Goal: Use online tool/utility: Utilize a website feature to perform a specific function

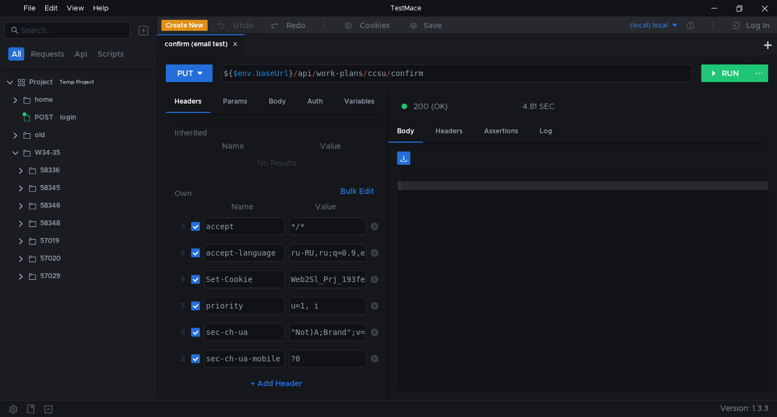
click at [234, 44] on icon at bounding box center [235, 44] width 6 height 6
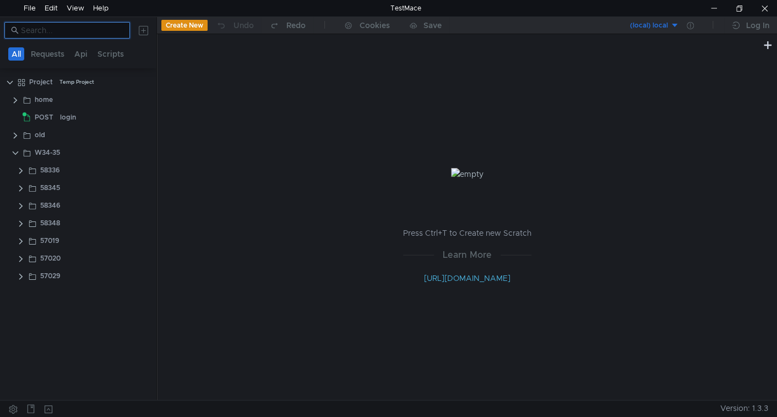
paste input "57020"
click at [74, 30] on input at bounding box center [72, 30] width 102 height 12
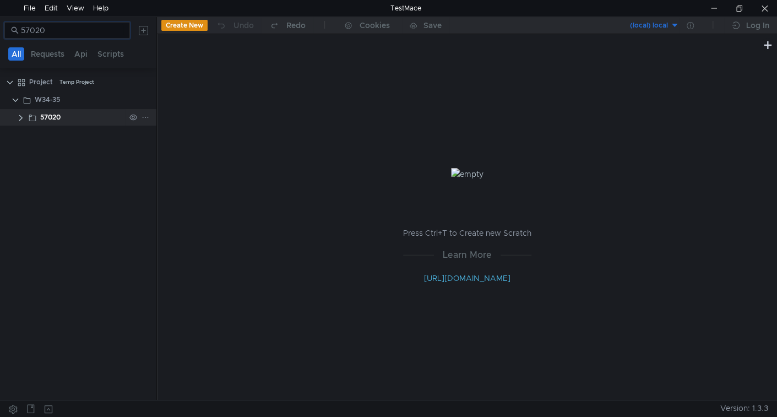
type input "57020"
click at [41, 114] on div "57020" at bounding box center [50, 117] width 20 height 17
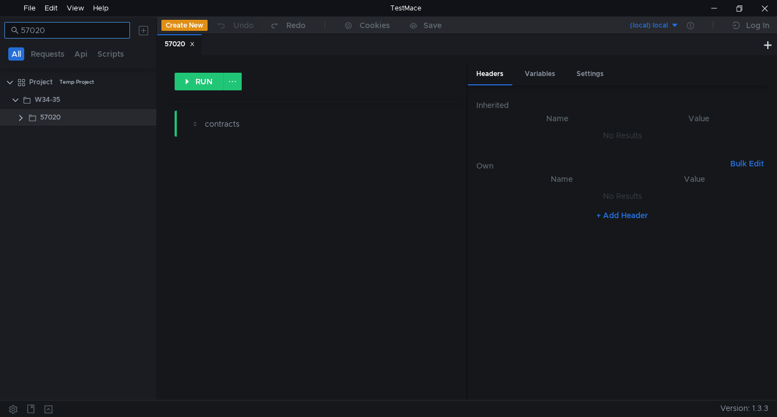
click at [71, 29] on input "57020" at bounding box center [72, 30] width 102 height 12
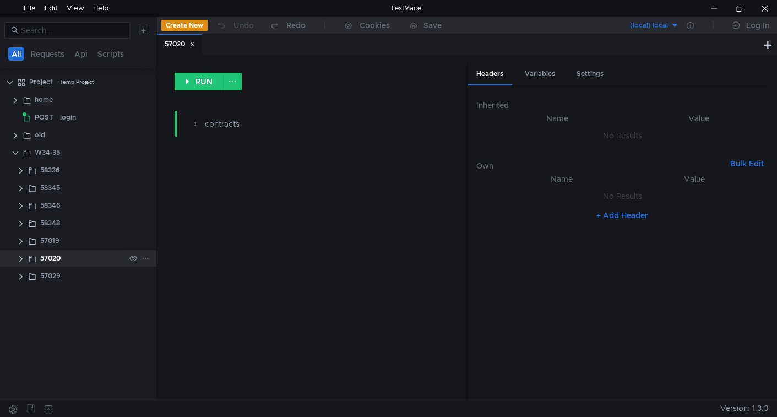
click at [21, 259] on clr-icon at bounding box center [21, 258] width 9 height 9
click at [61, 273] on div "GET" at bounding box center [48, 276] width 29 height 17
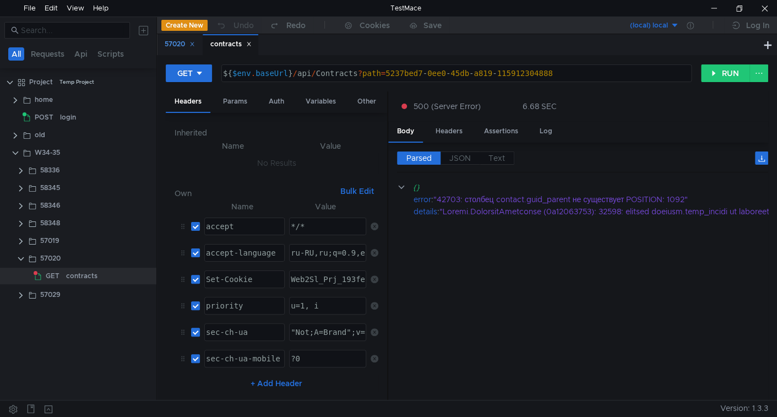
click at [194, 45] on icon at bounding box center [193, 44] width 4 height 4
type textarea "${$env.baseUrl}/api/Contracts?path=5237bed7-0ee0-45db-a819-115912304888"
click at [334, 73] on div "${ $env . baseUrl } / api / Contracts ? path = 5237bed7 - 0ee0 - 45db - a819 - …" at bounding box center [455, 82] width 469 height 26
click at [79, 270] on div "contracts" at bounding box center [81, 276] width 31 height 17
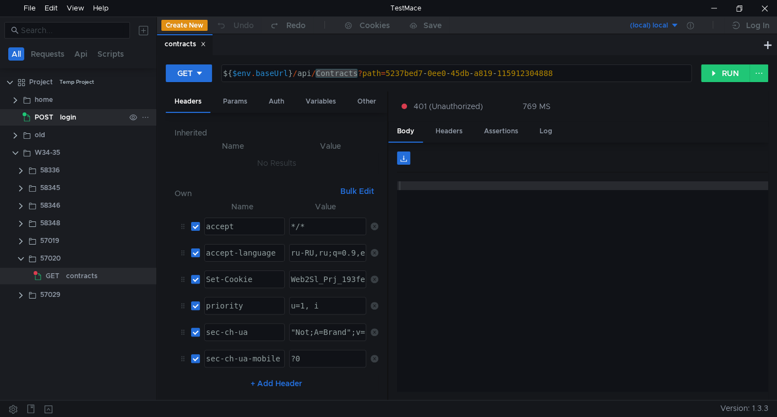
click at [71, 117] on div "login" at bounding box center [68, 117] width 16 height 17
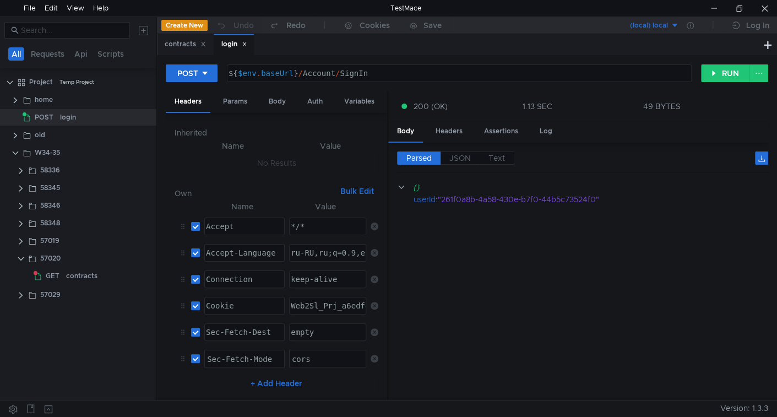
click at [478, 75] on div "${ $env . baseUrl } / Account / SignIn" at bounding box center [458, 82] width 464 height 26
type textarea "${$env.baseUrl}/Account/SignIn"
click at [69, 273] on div "contracts" at bounding box center [81, 276] width 31 height 17
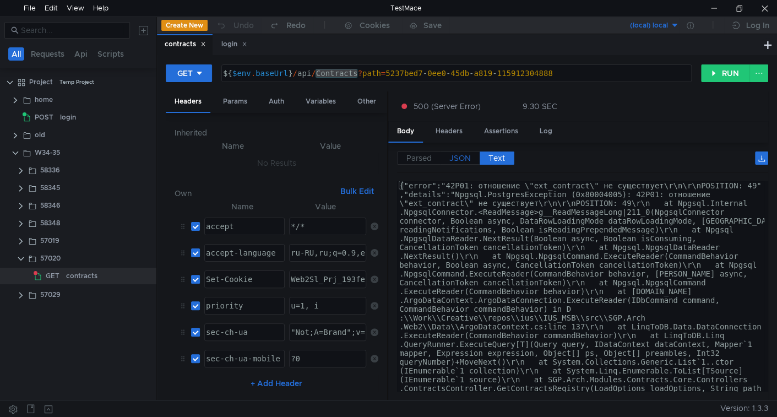
click at [451, 156] on span "JSON" at bounding box center [459, 158] width 21 height 10
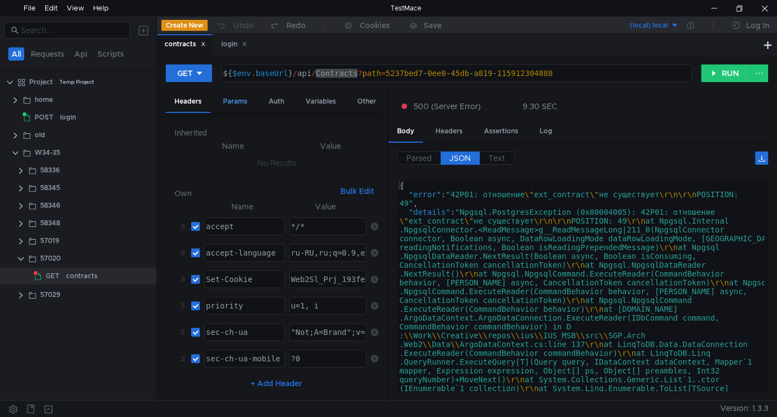
click at [236, 97] on div "Params" at bounding box center [235, 101] width 42 height 20
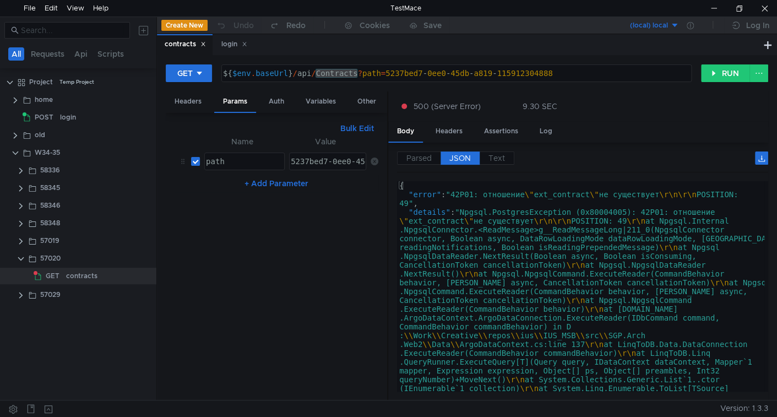
click at [367, 127] on button "Bulk Edit" at bounding box center [357, 128] width 42 height 13
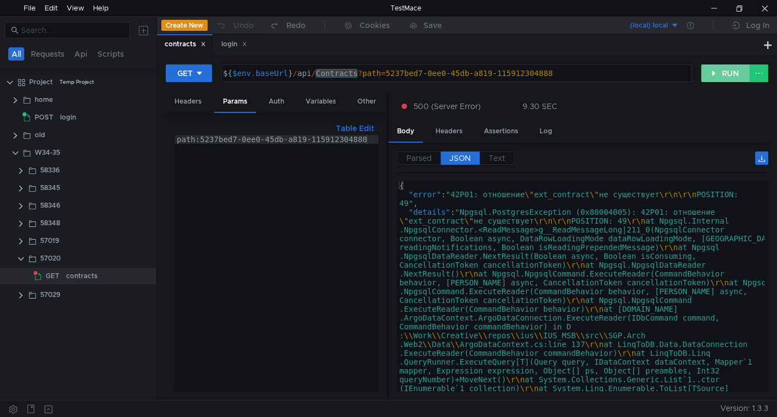
click at [717, 75] on button "RUN" at bounding box center [725, 73] width 49 height 18
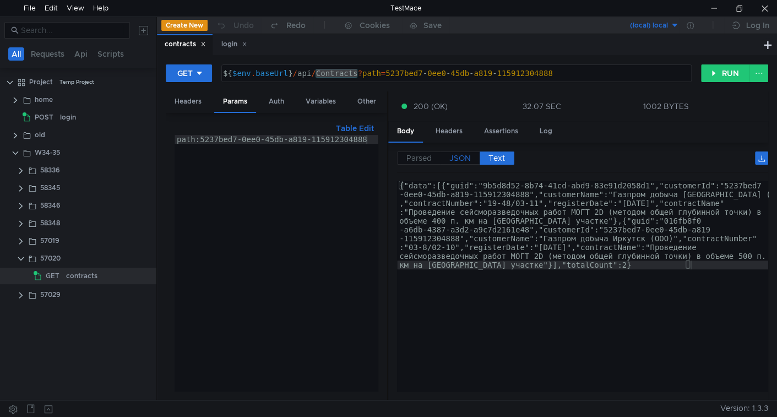
click at [456, 153] on span "JSON" at bounding box center [459, 158] width 21 height 10
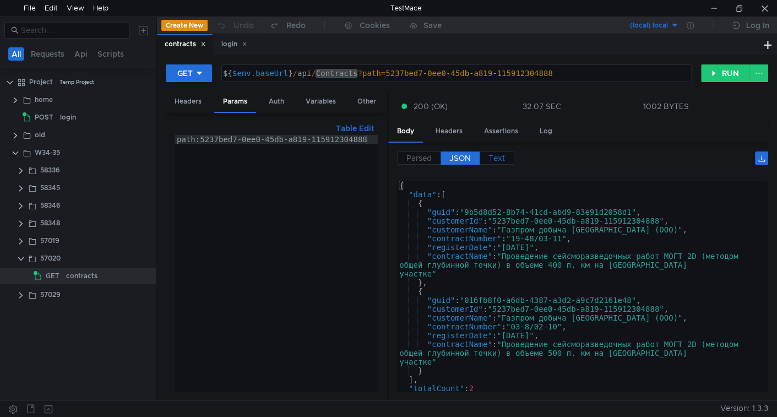
click at [495, 158] on span "Text" at bounding box center [497, 158] width 17 height 10
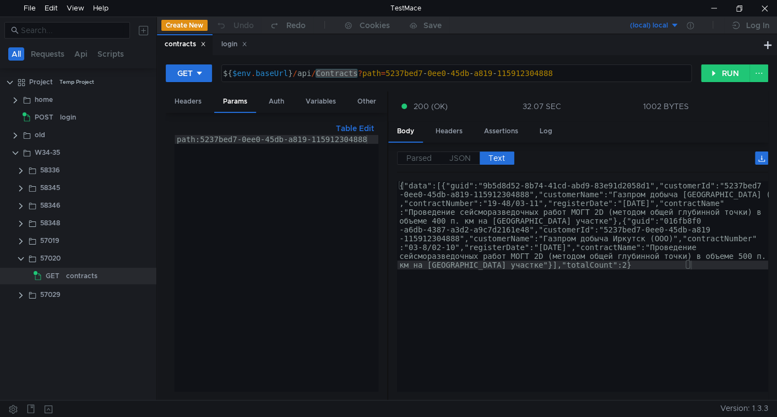
type textarea "{"data":[{"guid":"9b5d8d52-8b74-41cd-abd9-83e91d2058d1","customerId":"5237bed7-…"
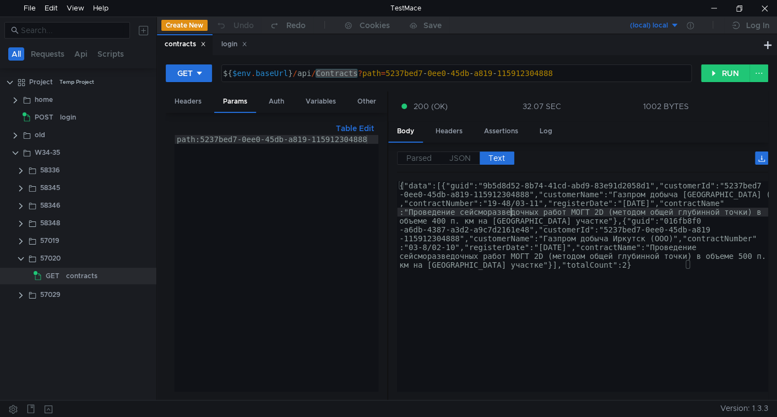
click at [510, 215] on div "{"data":[{"guid":"9b5d8d52-8b74-41cd-abd9-83e91d2058d1","customerId":"5237bed7 …" at bounding box center [582, 372] width 371 height 383
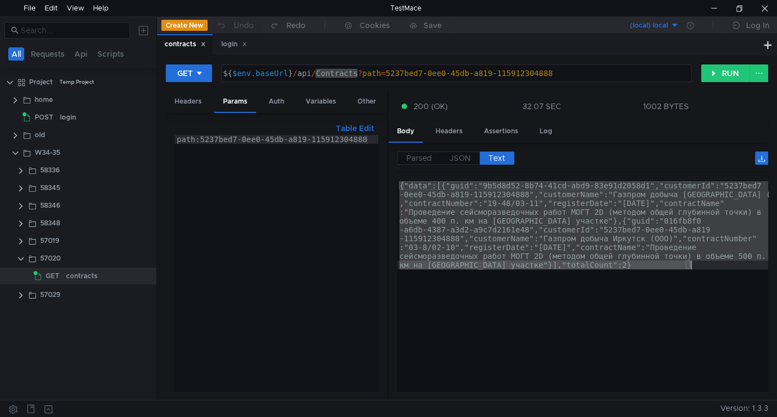
click at [444, 252] on div "{"data":[{"guid":"9b5d8d52-8b74-41cd-abd9-83e91d2058d1","customerId":"5237bed7 …" at bounding box center [582, 286] width 371 height 210
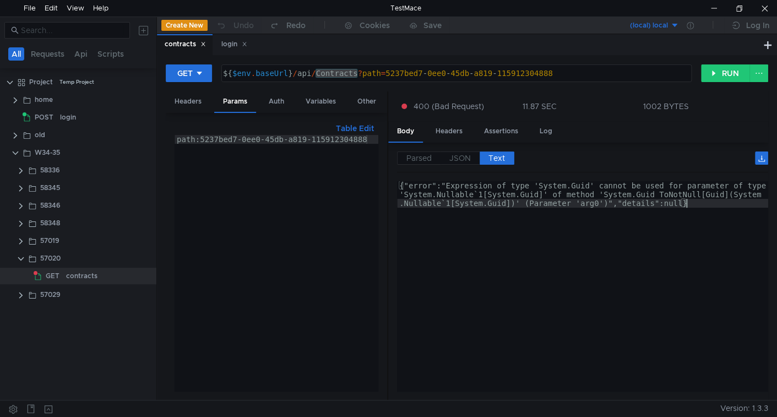
type textarea "{"error":"Expression of type 'System.Guid' cannot be used for parameter of type…"
click at [463, 156] on span "JSON" at bounding box center [459, 158] width 21 height 10
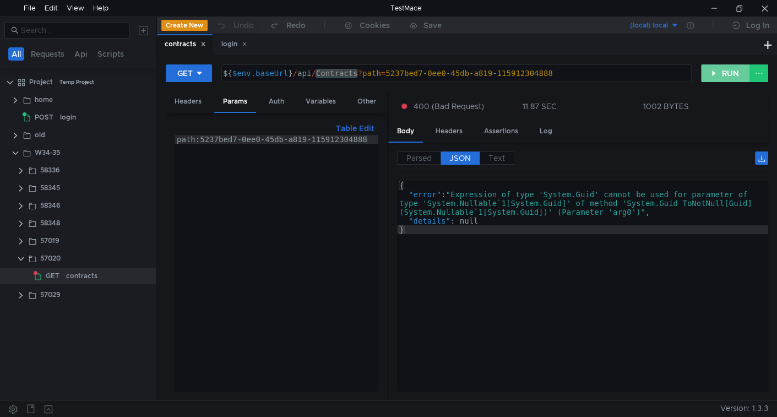
click at [718, 74] on button "RUN" at bounding box center [725, 73] width 49 height 18
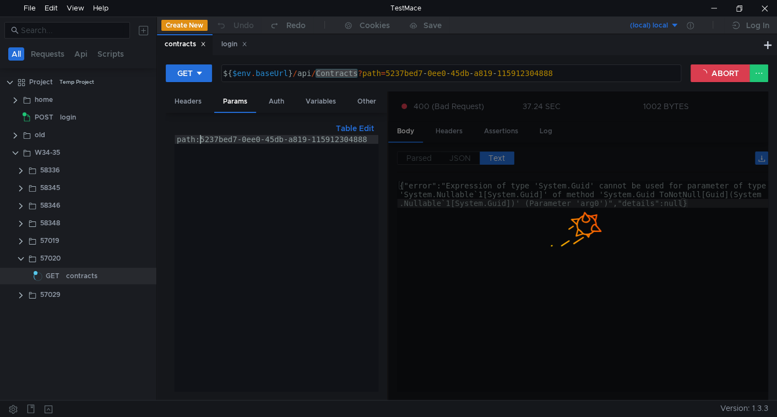
type textarea "path:5237bed7-0ee0-45db-a819-115912304888"
click at [199, 140] on div "path:5237bed7-0ee0-45db-a819-115912304888" at bounding box center [277, 272] width 204 height 274
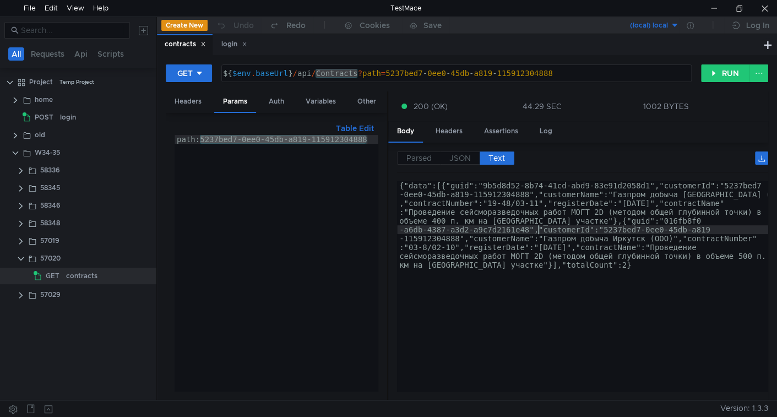
click at [536, 232] on div "{"data":[{"guid":"9b5d8d52-8b74-41cd-abd9-83e91d2058d1","customerId":"5237bed7 …" at bounding box center [582, 374] width 371 height 387
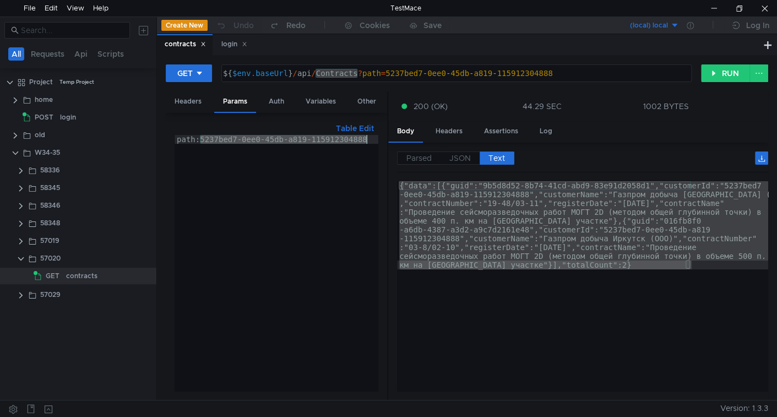
click at [329, 240] on div "path:5237bed7-0ee0-45db-a819-115912304888" at bounding box center [277, 263] width 204 height 257
click at [513, 239] on div "{"data":[{"guid":"9b5d8d52-8b74-41cd-abd9-83e91d2058d1","customerId":"5237bed7 …" at bounding box center [582, 286] width 371 height 210
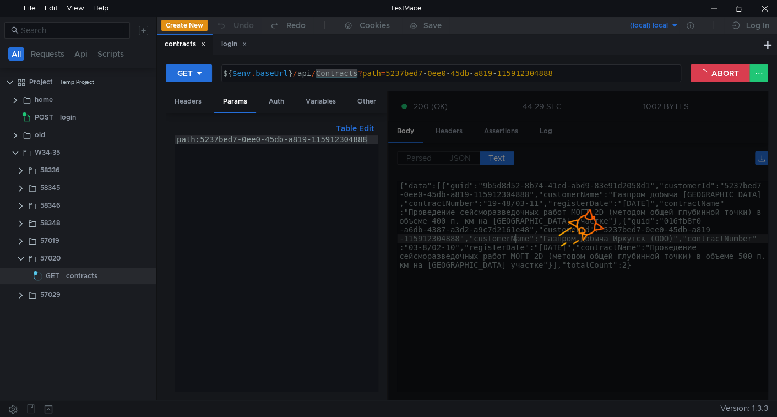
type textarea "{"error":"Expression of type 'System.Guid' cannot be used for parameter of type…"
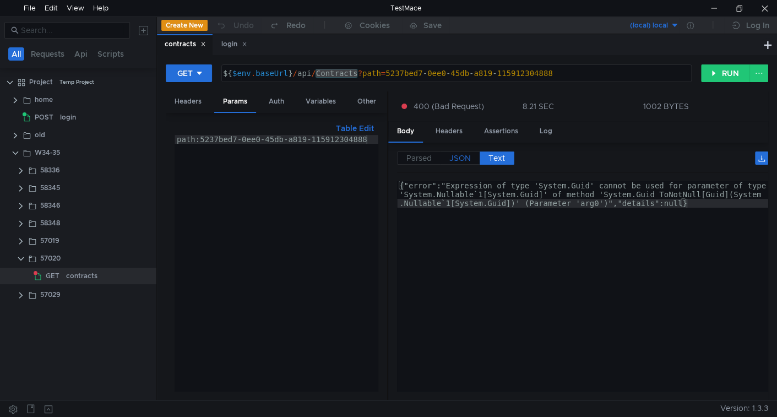
click at [465, 154] on span "JSON" at bounding box center [459, 158] width 21 height 10
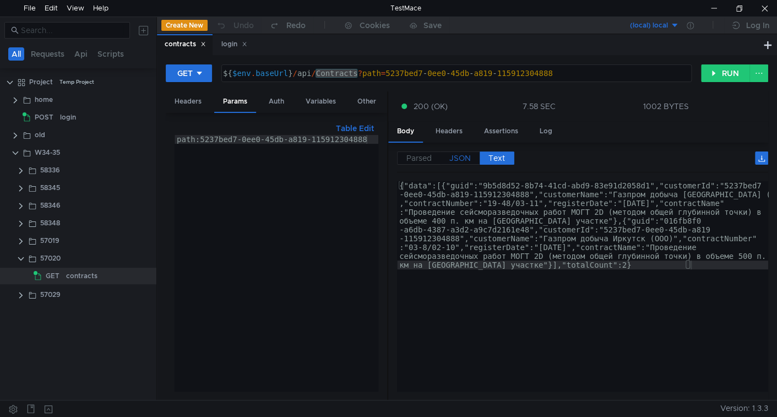
click at [460, 159] on span "JSON" at bounding box center [459, 158] width 21 height 10
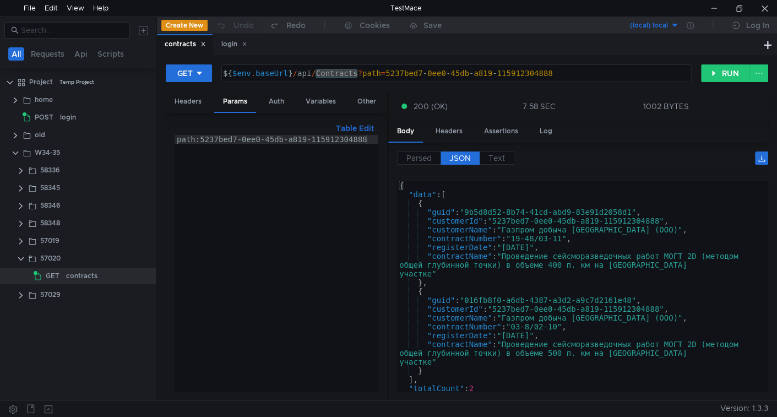
type textarea ""contractName": "Проведение сейсморазведочных работ МОГТ 2D (методом общей глуб…"
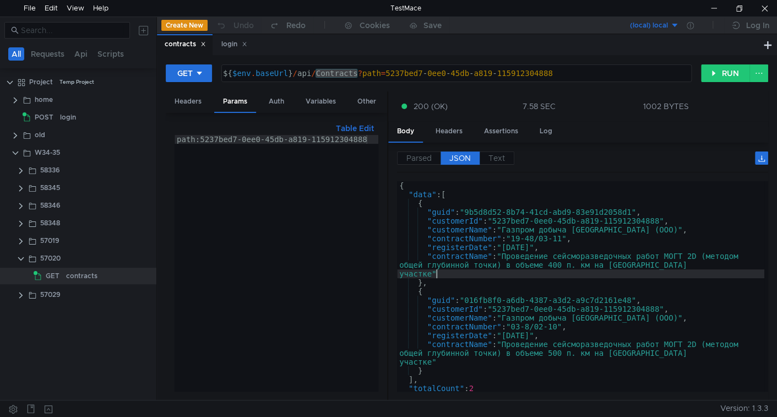
click at [513, 274] on div "{ "data" : [ { "guid" : "9b5d8d52-8b74-41cd-abd9-83e91d2058d1" , "customerId" :…" at bounding box center [580, 295] width 367 height 228
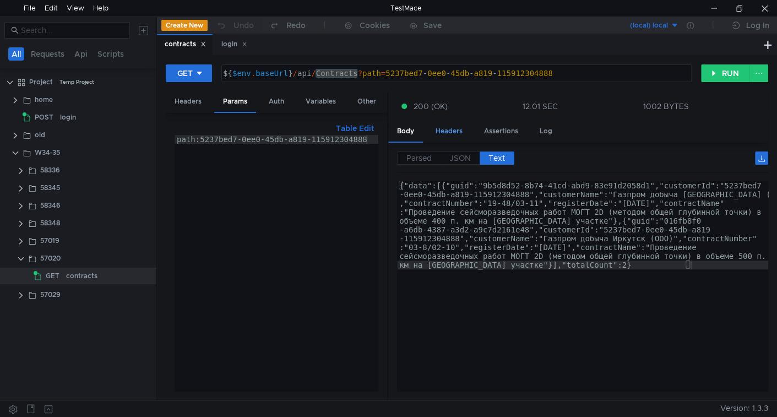
click at [452, 132] on div "Headers" at bounding box center [449, 131] width 45 height 20
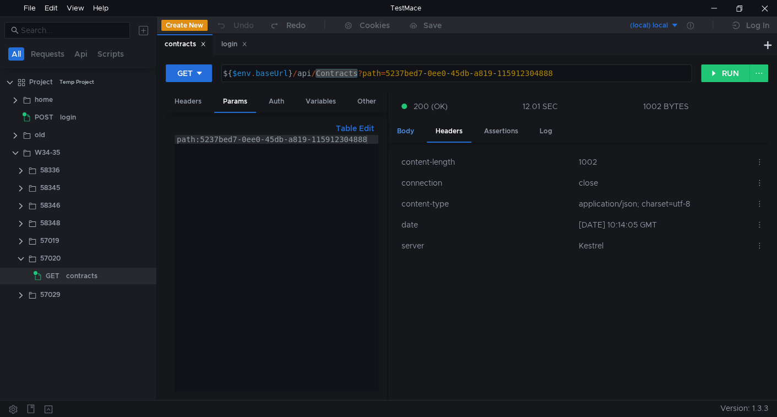
click at [403, 127] on div "Body" at bounding box center [405, 131] width 35 height 20
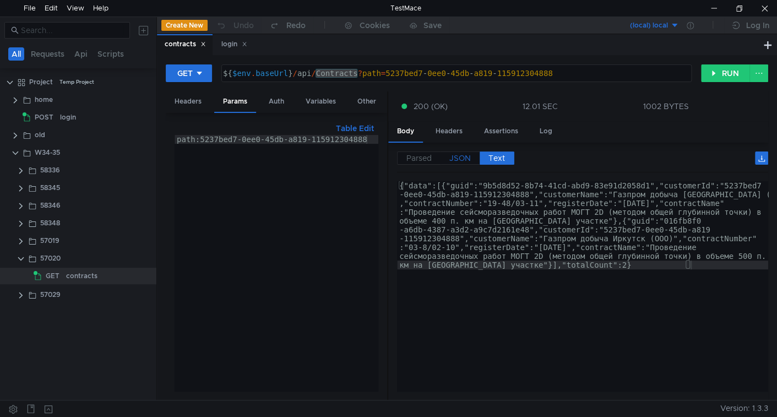
click at [464, 155] on span "JSON" at bounding box center [459, 158] width 21 height 10
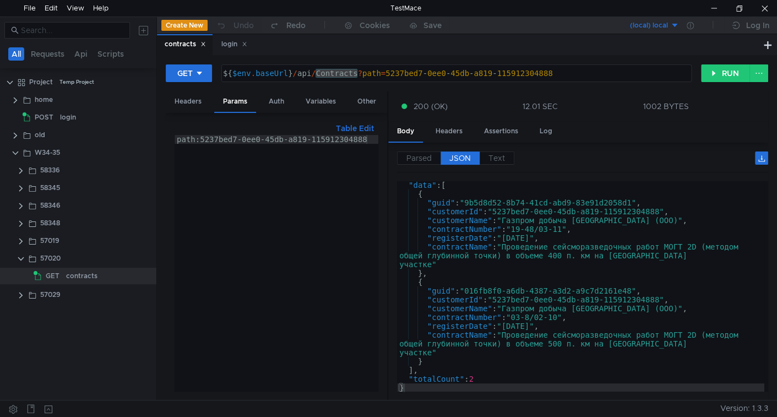
scroll to position [9, 0]
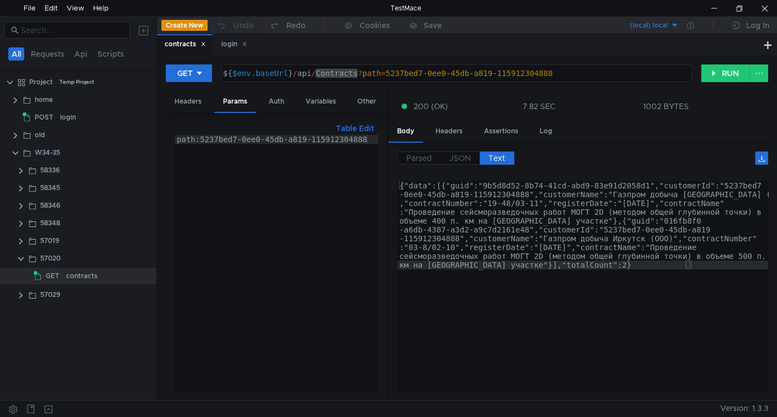
click at [614, 233] on div "{"data":[{"guid":"9b5d8d52-8b74-41cd-abd9-83e91d2058d1","customerId":"5237bed7 …" at bounding box center [582, 374] width 371 height 387
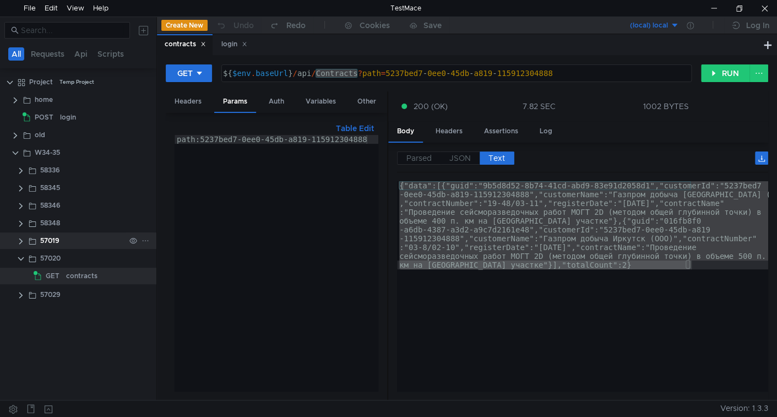
click at [21, 241] on clr-icon at bounding box center [21, 241] width 9 height 9
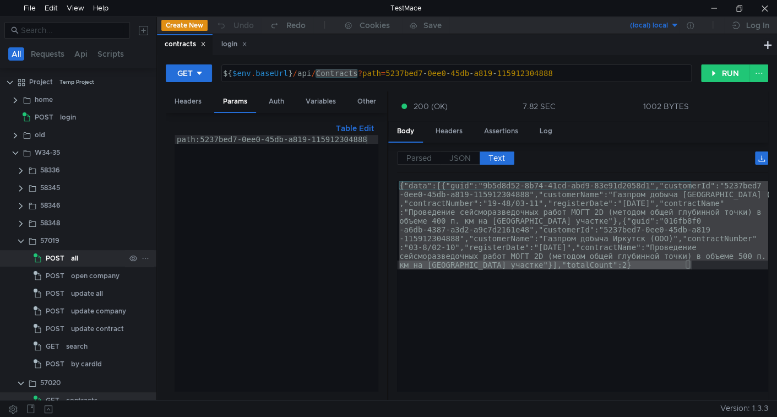
click at [65, 257] on div "POST" at bounding box center [51, 258] width 34 height 17
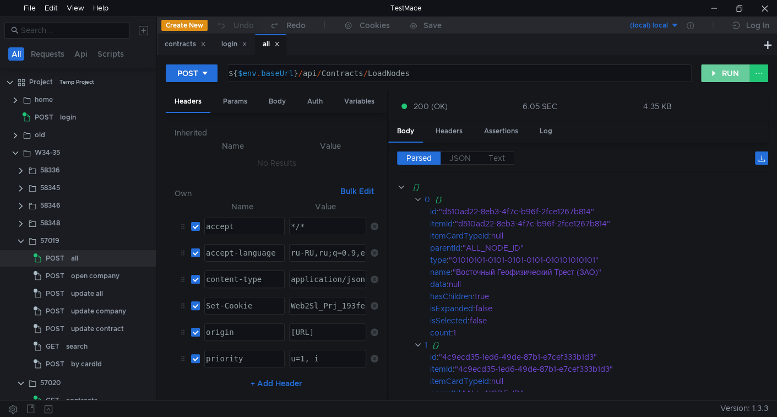
click at [720, 75] on button "RUN" at bounding box center [725, 73] width 49 height 18
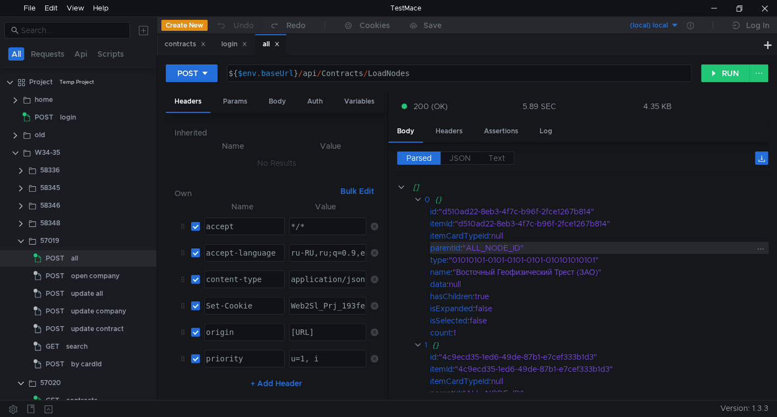
click at [494, 246] on div ""ALL_NODE_ID"" at bounding box center [608, 248] width 291 height 12
copy div "ALL_NODE_ID"
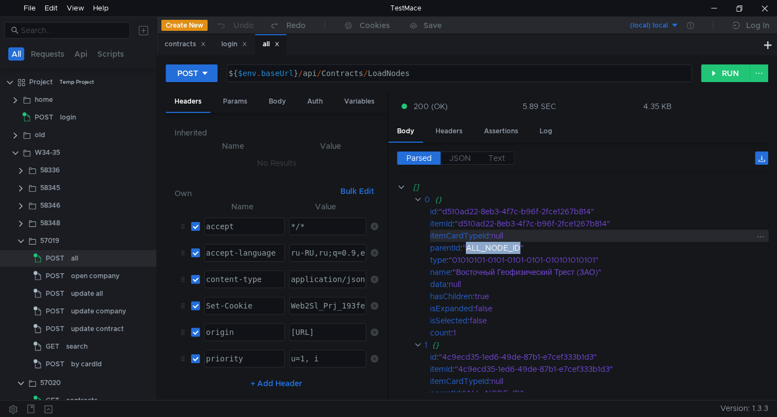
copy div "ALL_NODE_ID"
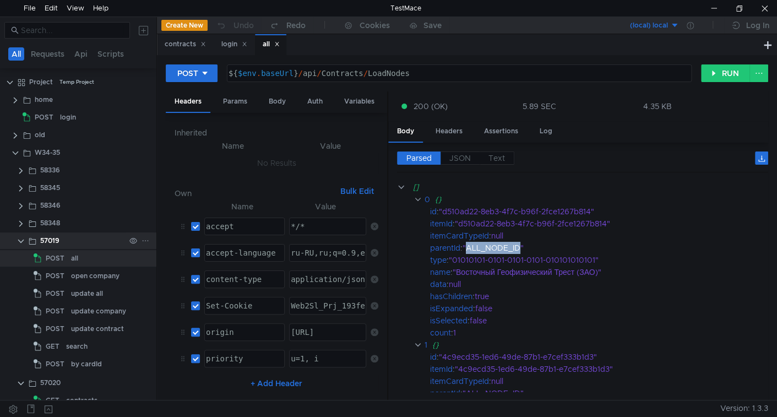
click at [21, 237] on clr-icon at bounding box center [21, 241] width 9 height 9
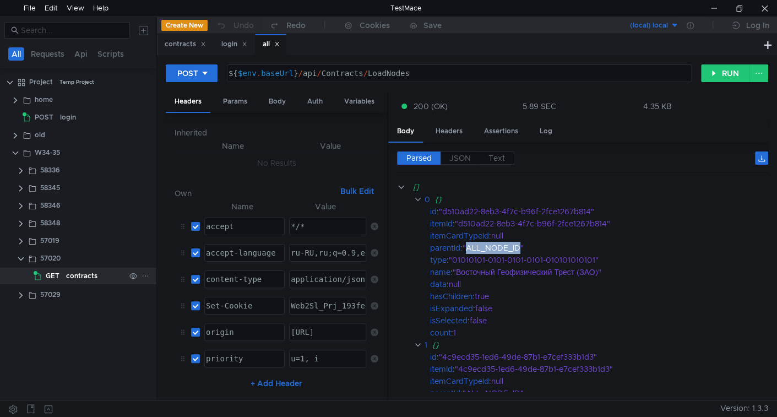
click at [69, 273] on div "contracts" at bounding box center [81, 276] width 31 height 17
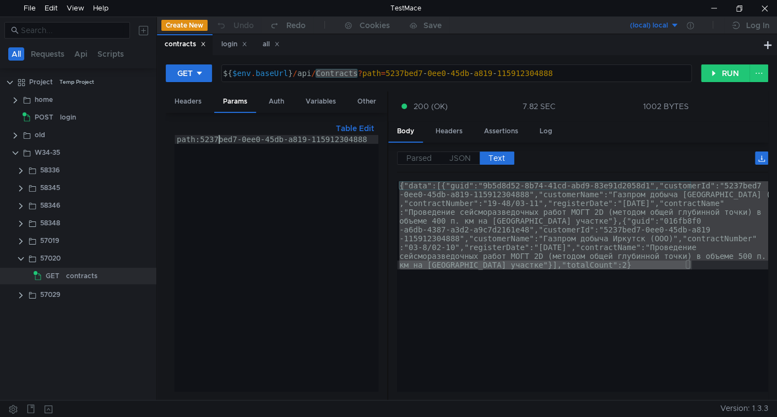
click at [218, 138] on div "path:5237bed7-0ee0-45db-a819-115912304888" at bounding box center [277, 272] width 204 height 274
type textarea "//path:5237bed7-0ee0-45db-a819-115912304888"
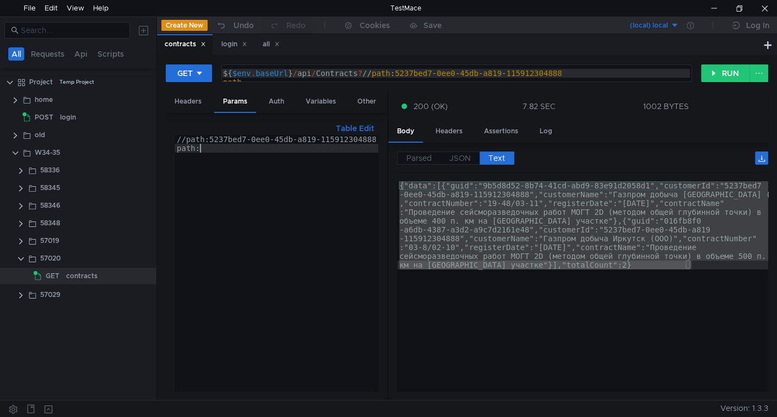
scroll to position [0, 1]
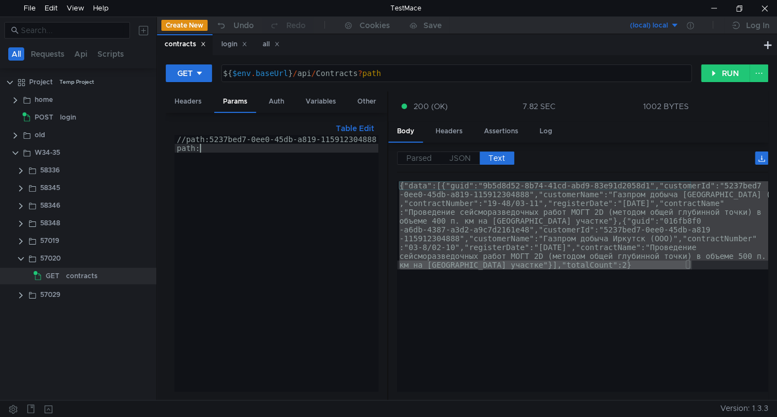
paste textarea "ALL_NODE_ID"
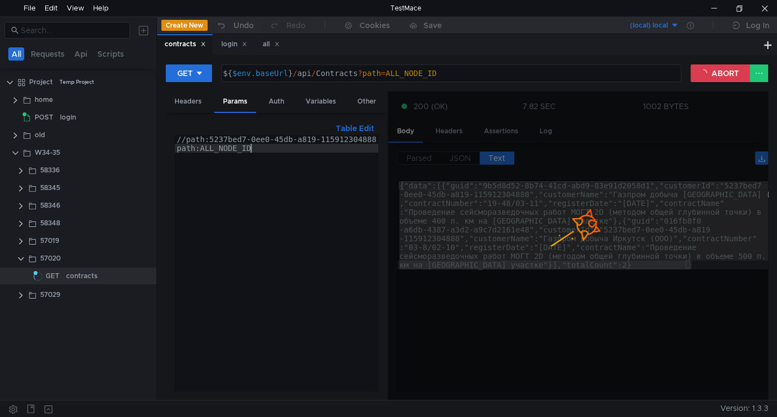
type textarea "path:ALL_NODE_ID"
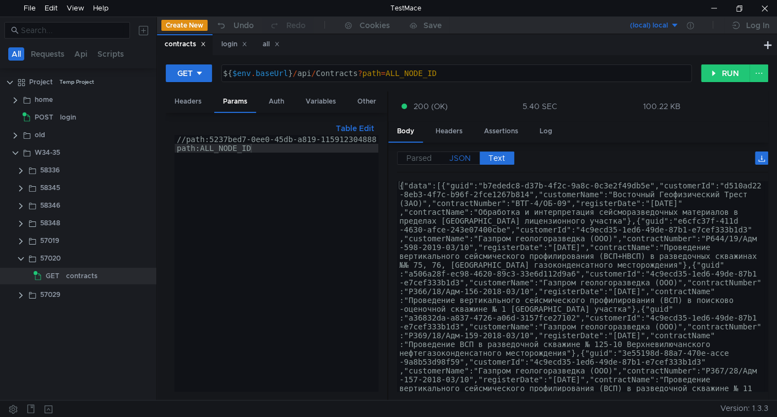
click at [462, 151] on label "JSON" at bounding box center [460, 157] width 39 height 13
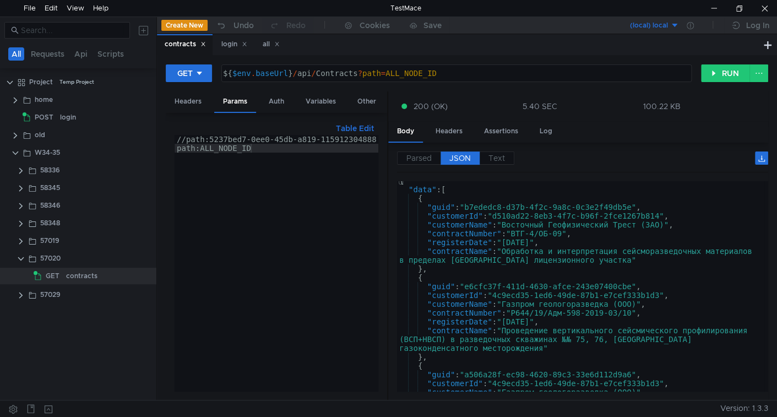
scroll to position [0, 0]
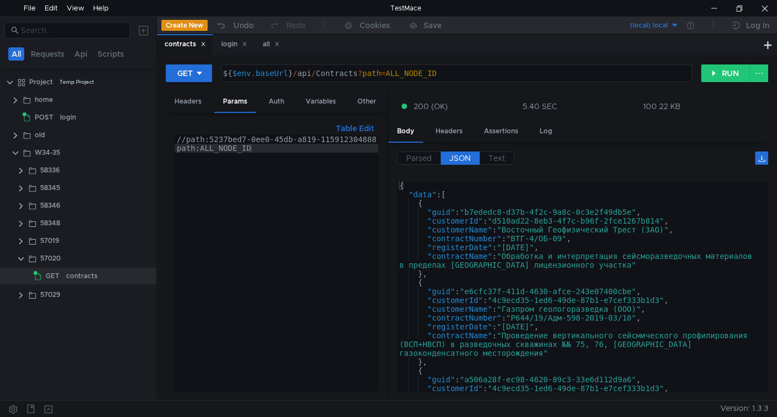
type textarea ""guid": "b7ededc8-d37b-4f2c-9a8c-0c3e2f49db5e","
click at [439, 213] on div "{ "data" : [ { "guid" : "b7ededc8-d37b-4f2c-9a8c-0c3e2f49db5e" , "customerId" :…" at bounding box center [580, 295] width 367 height 228
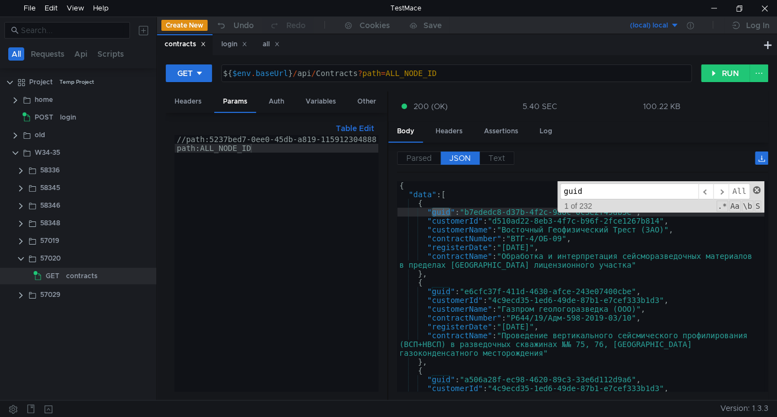
click at [757, 190] on span at bounding box center [757, 190] width 8 height 8
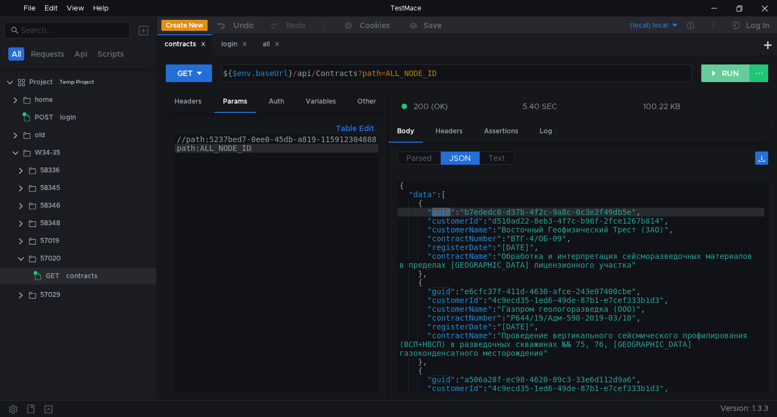
click at [717, 80] on button "RUN" at bounding box center [725, 73] width 49 height 18
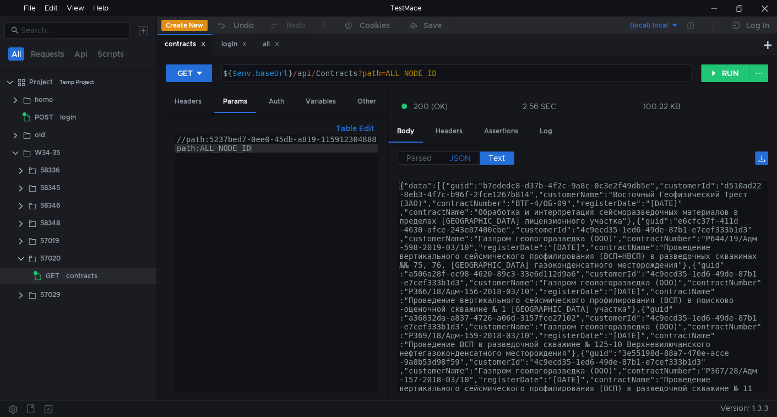
click at [462, 155] on span "JSON" at bounding box center [459, 158] width 21 height 10
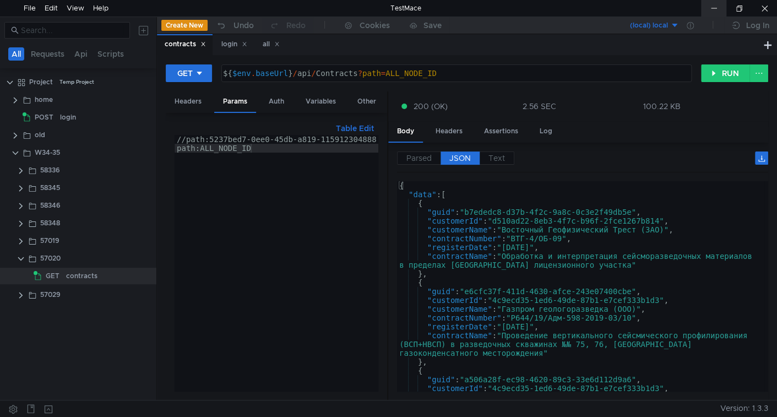
click at [714, 4] on div at bounding box center [713, 8] width 25 height 17
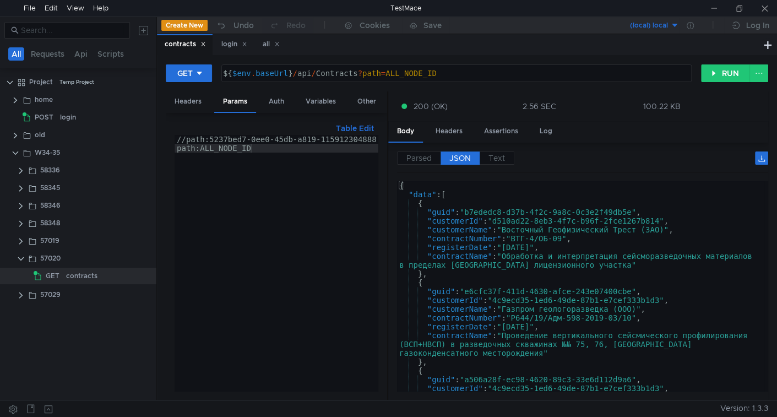
scroll to position [0, 1]
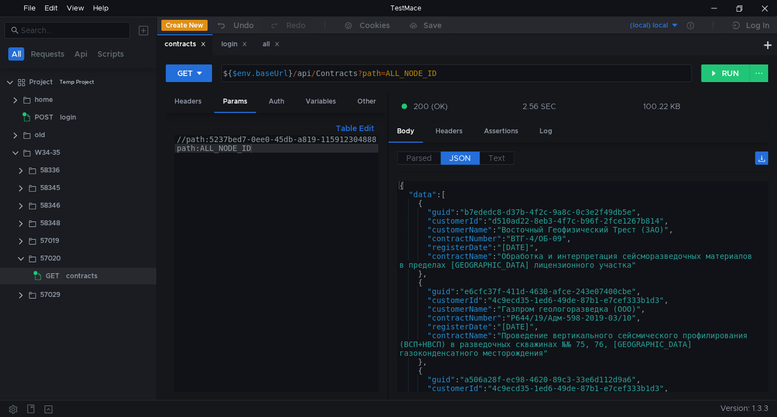
click at [89, 327] on tree-viewport "Project Temp Project home POST login old W34-35 58336 58345 GET" at bounding box center [78, 236] width 156 height 327
paste input "57811"
click at [94, 34] on input at bounding box center [72, 30] width 102 height 12
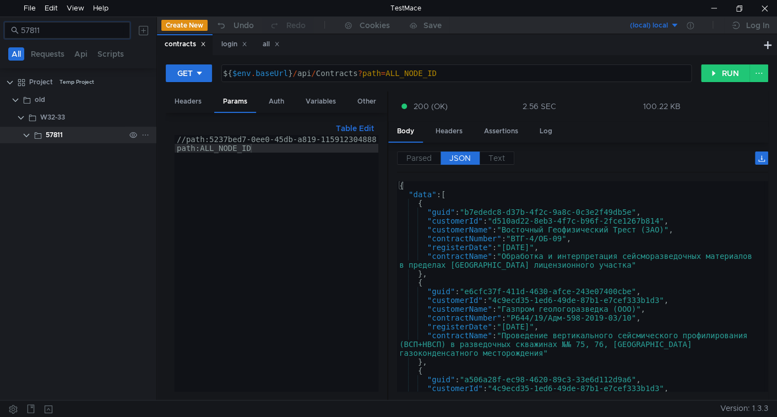
type input "57811"
click at [63, 131] on div "57811" at bounding box center [85, 135] width 79 height 17
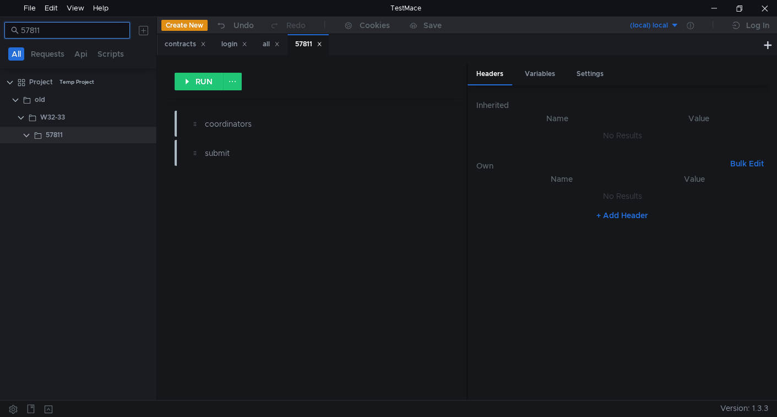
click at [75, 31] on input "57811" at bounding box center [72, 30] width 102 height 12
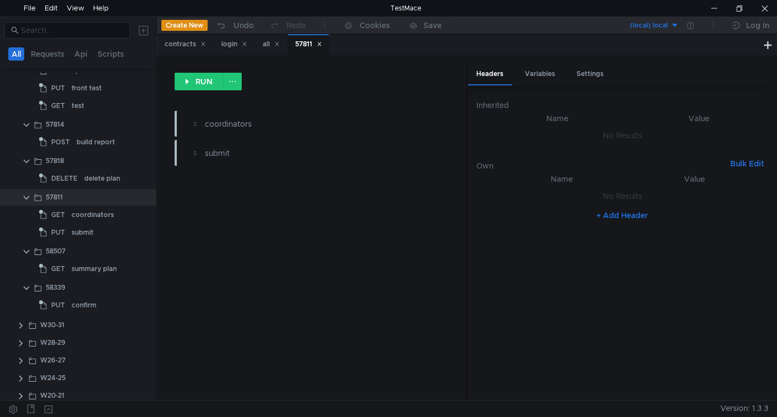
scroll to position [480, 0]
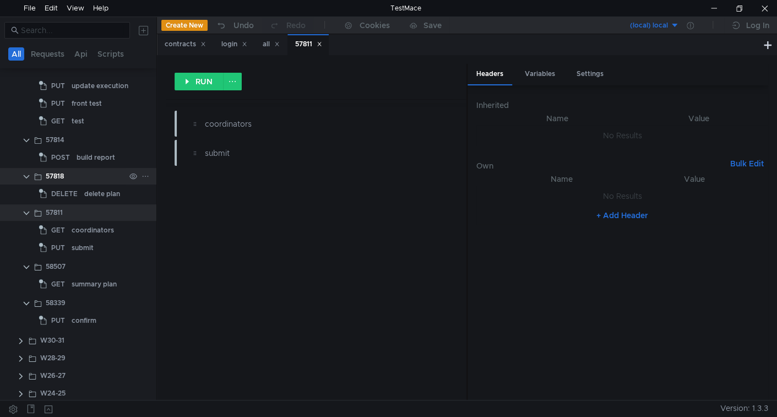
click at [51, 175] on div "57818" at bounding box center [55, 176] width 18 height 17
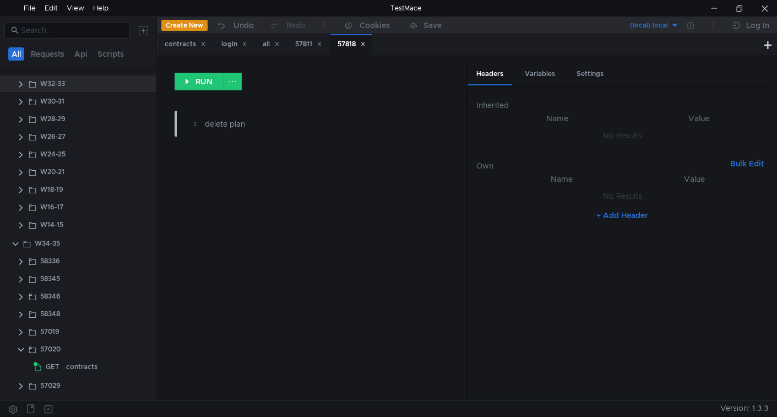
scroll to position [0, 0]
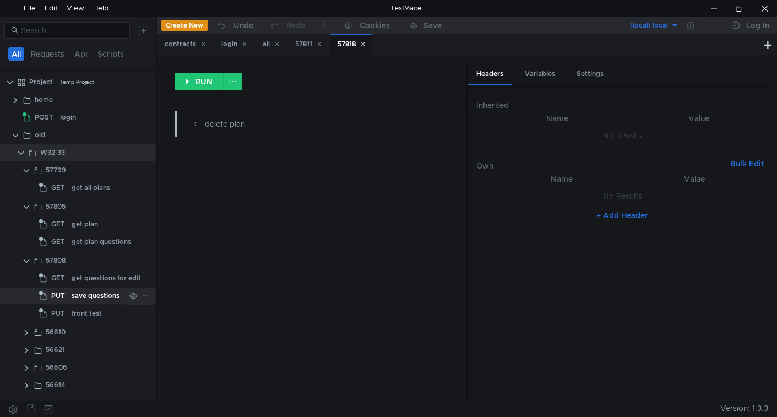
click at [62, 301] on span "PUT" at bounding box center [58, 296] width 14 height 17
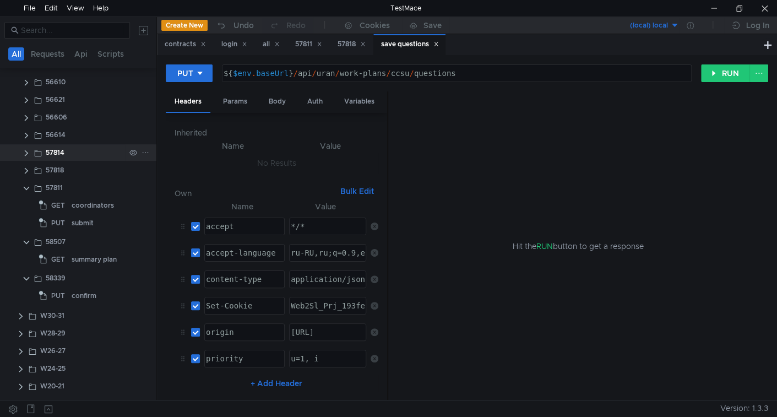
scroll to position [141, 0]
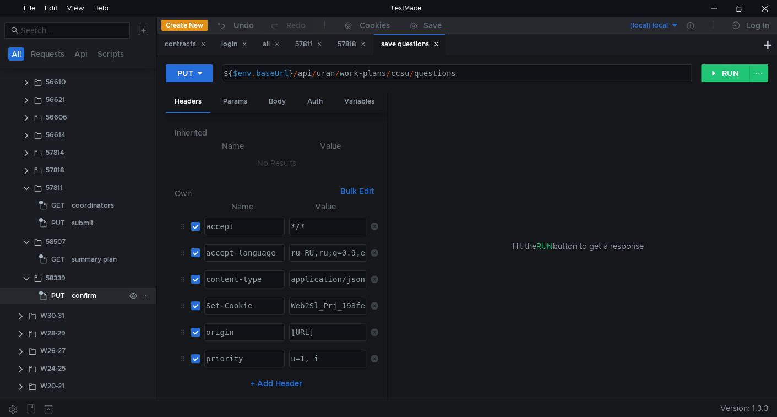
click at [79, 295] on div "confirm" at bounding box center [84, 296] width 25 height 17
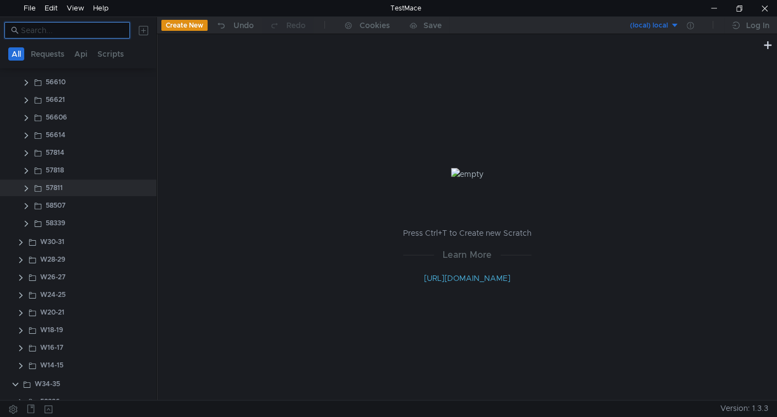
click at [67, 32] on input at bounding box center [72, 30] width 102 height 12
paste input "57811"
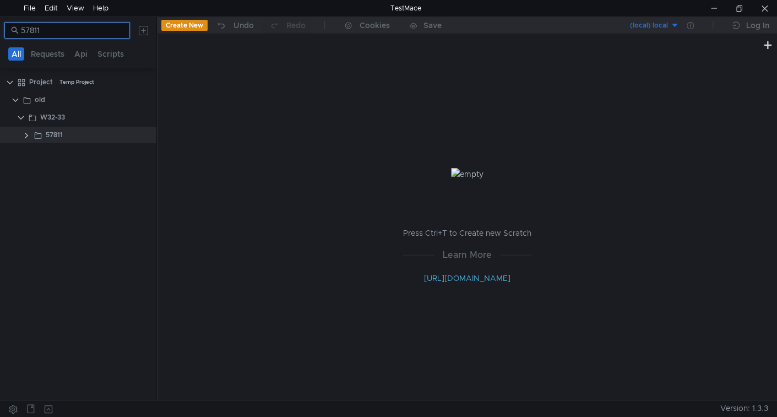
scroll to position [0, 0]
type input "57811"
click at [52, 133] on div "57811" at bounding box center [54, 135] width 17 height 17
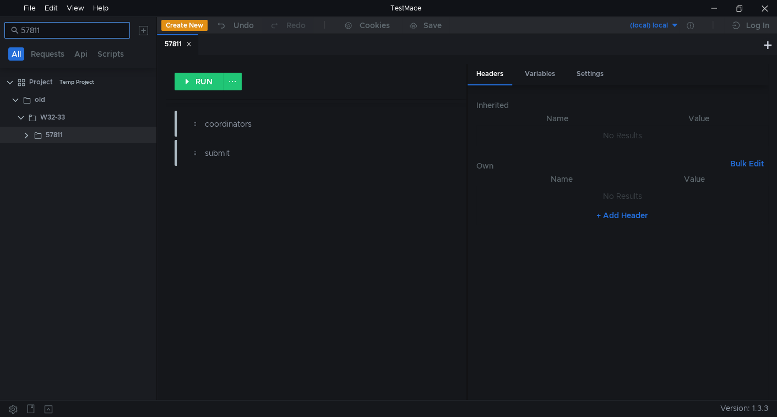
click at [64, 30] on input "57811" at bounding box center [72, 30] width 102 height 12
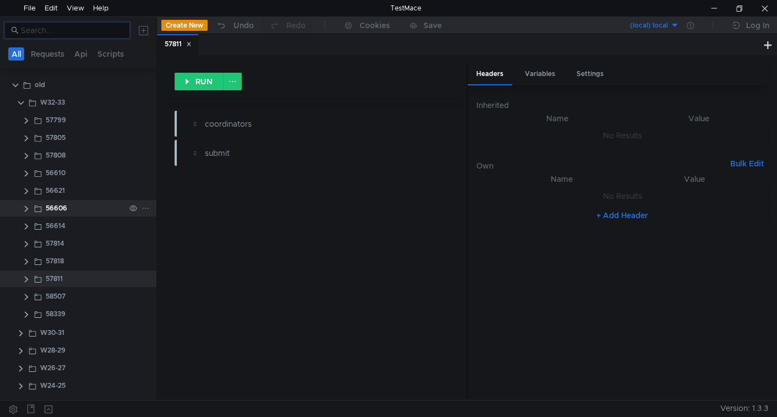
scroll to position [74, 0]
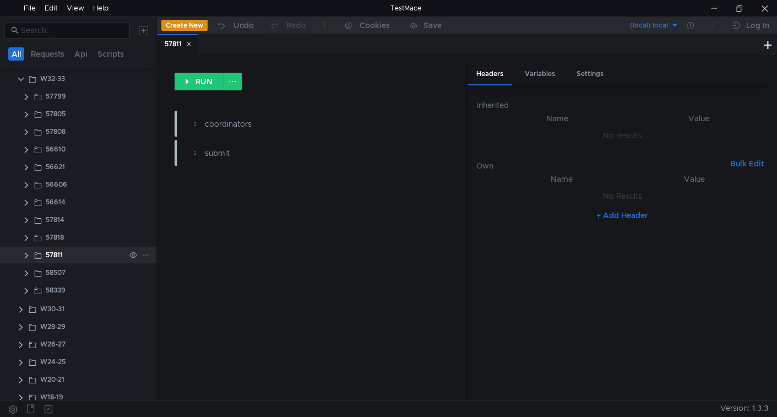
click at [26, 258] on clr-icon at bounding box center [26, 255] width 9 height 9
click at [77, 269] on div "coordinators" at bounding box center [93, 272] width 42 height 17
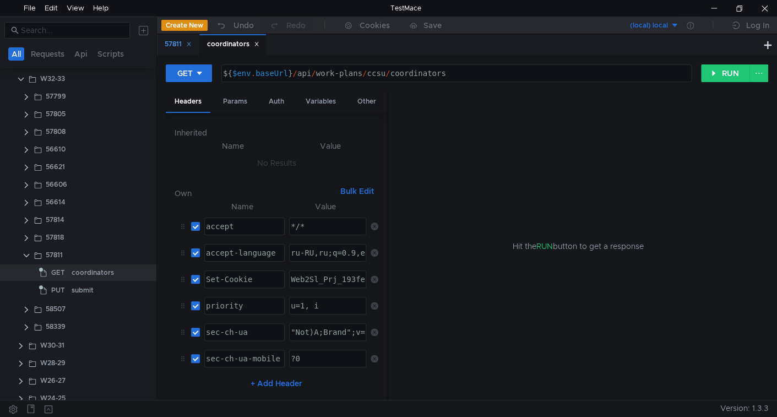
click at [192, 47] on icon at bounding box center [189, 44] width 6 height 6
click at [232, 99] on div "Params" at bounding box center [235, 101] width 42 height 20
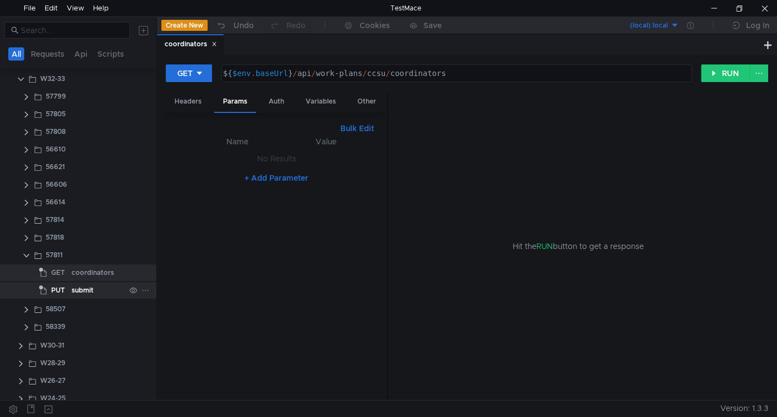
click at [83, 289] on div "submit" at bounding box center [83, 290] width 22 height 17
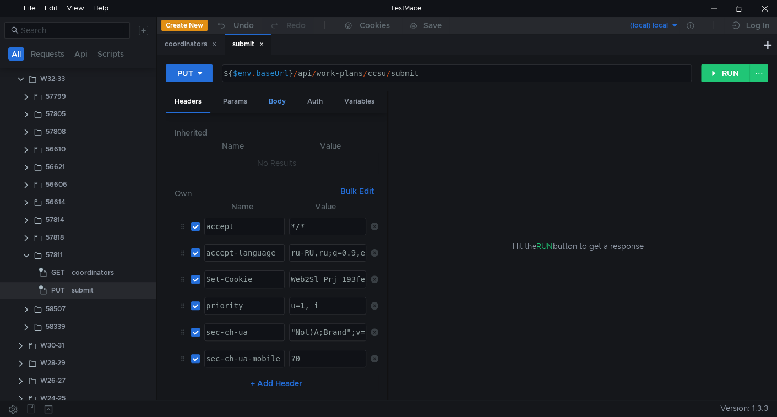
click at [281, 101] on div "Body" at bounding box center [277, 101] width 35 height 20
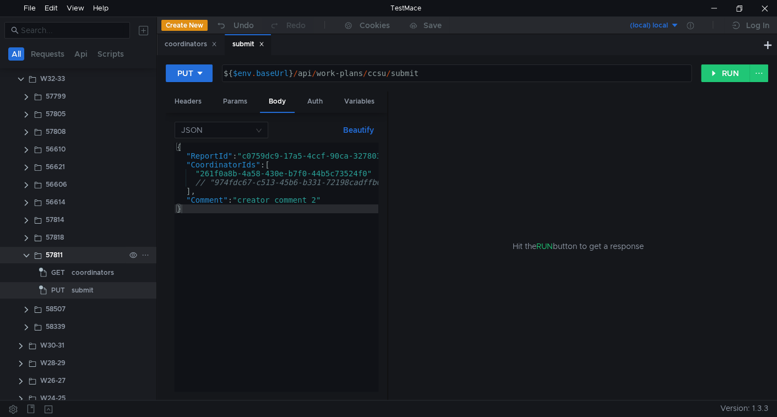
click at [27, 253] on clr-icon at bounding box center [26, 255] width 9 height 9
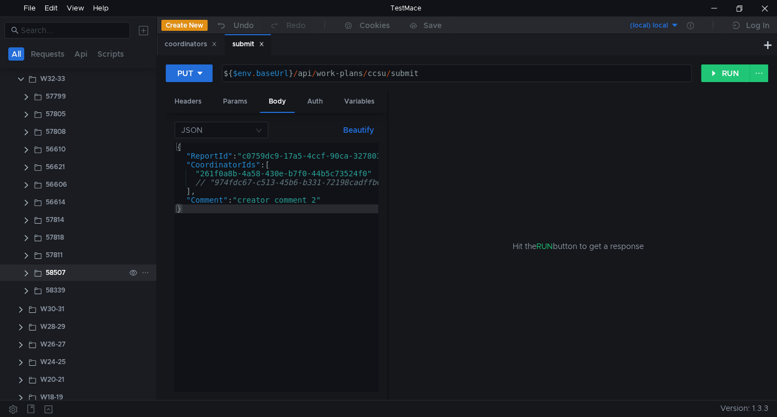
click at [28, 272] on clr-icon at bounding box center [26, 273] width 9 height 9
click at [24, 270] on clr-icon at bounding box center [26, 273] width 9 height 9
click at [27, 291] on clr-icon at bounding box center [26, 290] width 9 height 9
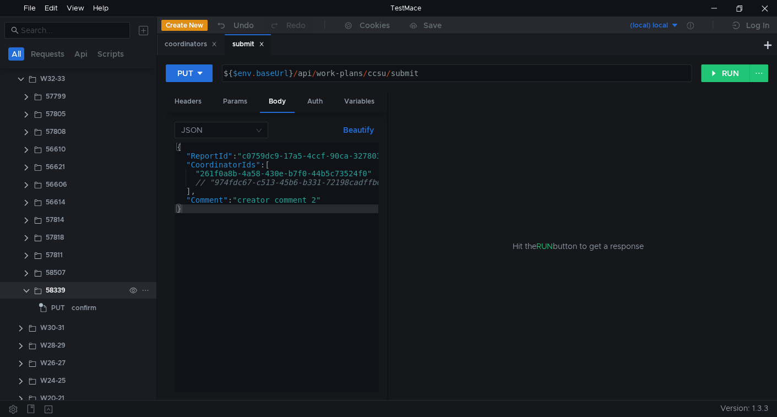
click at [27, 291] on clr-icon at bounding box center [26, 290] width 9 height 9
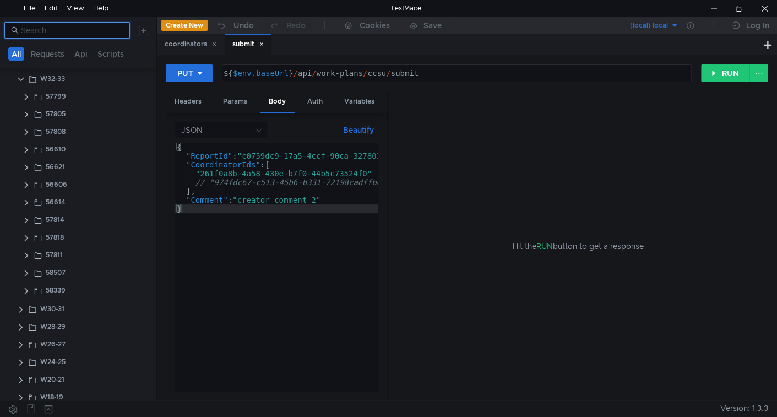
click at [77, 31] on input at bounding box center [72, 30] width 102 height 12
type input "ы"
click at [77, 31] on input "send back" at bounding box center [72, 30] width 102 height 12
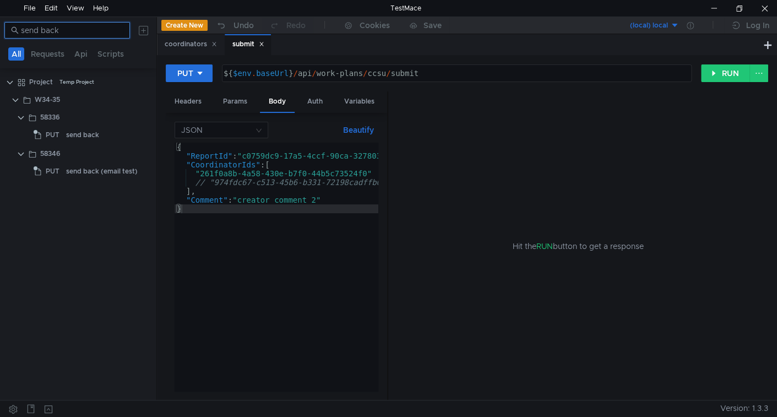
scroll to position [0, 0]
click at [75, 137] on div "send back" at bounding box center [82, 135] width 33 height 17
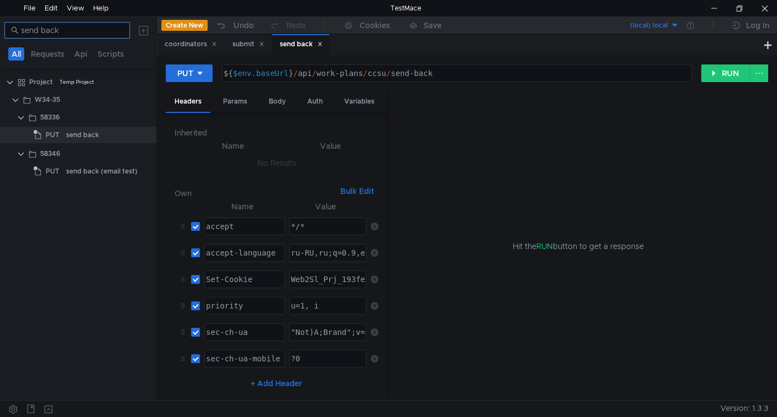
click at [74, 30] on input "send back" at bounding box center [72, 30] width 102 height 12
type input "s"
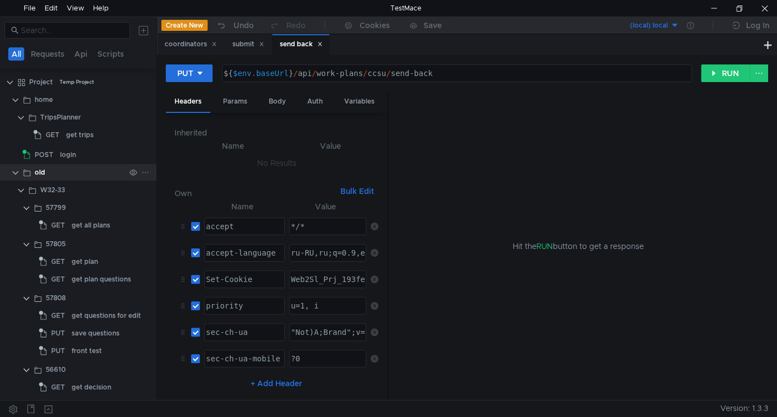
click at [15, 170] on clr-icon at bounding box center [15, 173] width 9 height 9
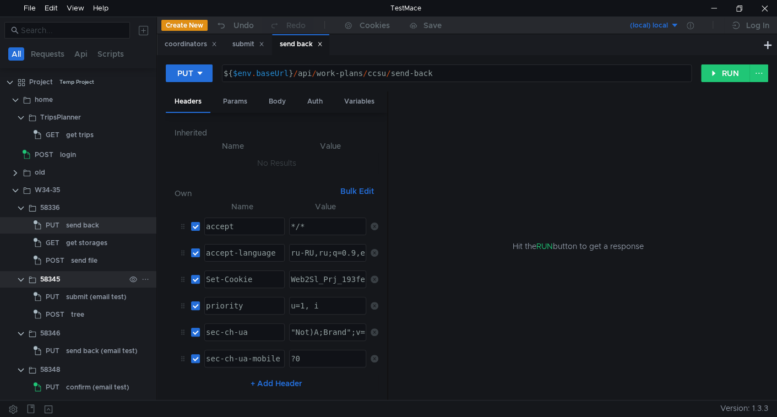
click at [21, 278] on clr-icon at bounding box center [21, 279] width 9 height 9
click at [22, 296] on clr-icon at bounding box center [21, 297] width 9 height 9
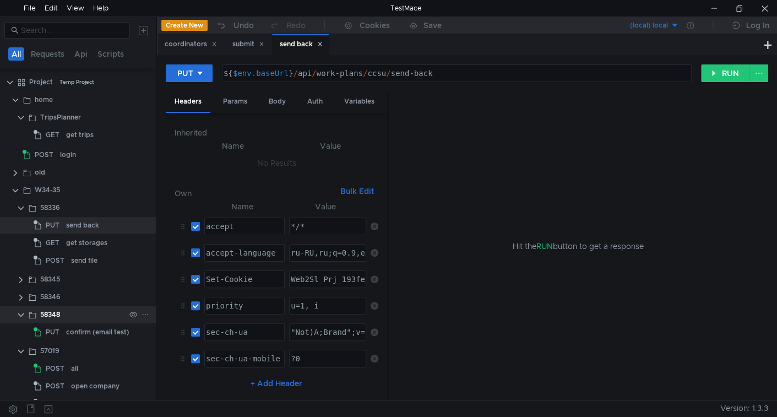
click at [21, 315] on clr-icon at bounding box center [21, 315] width 9 height 9
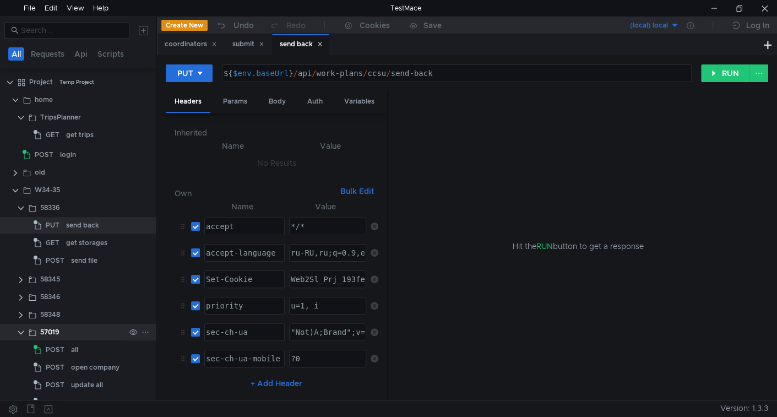
click at [20, 333] on clr-icon at bounding box center [21, 332] width 9 height 9
click at [19, 346] on clr-icon at bounding box center [21, 350] width 9 height 9
click at [78, 226] on div "send back" at bounding box center [82, 225] width 33 height 17
click at [278, 102] on div "Body" at bounding box center [277, 101] width 35 height 20
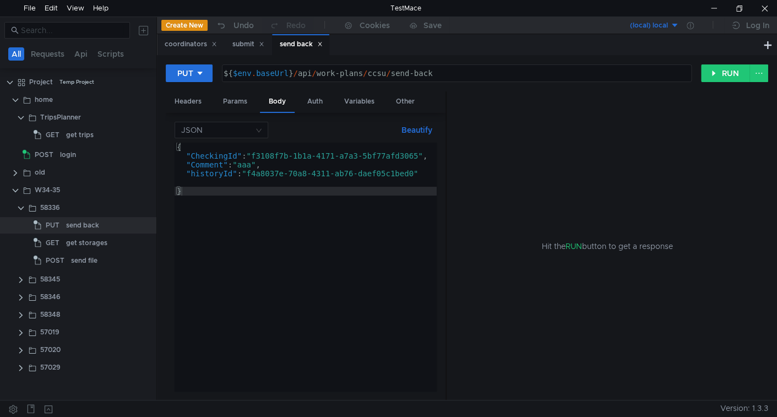
drag, startPoint x: 387, startPoint y: 215, endPoint x: 446, endPoint y: 215, distance: 59.5
click at [446, 215] on div at bounding box center [446, 246] width 1 height 310
type textarea ""CheckingId": "f3108f7b-1b1a-4171-a7a3-5bf77afd3065","
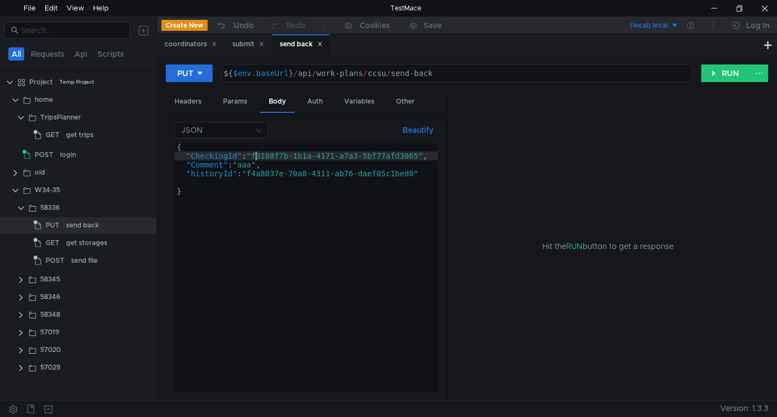
click at [257, 155] on div "{ "CheckingId" : "f3108f7b-1b1a-4171-a7a3-5bf77afd3065" , "Comment" : "aaa" , "…" at bounding box center [306, 276] width 263 height 266
